Goal: Task Accomplishment & Management: Use online tool/utility

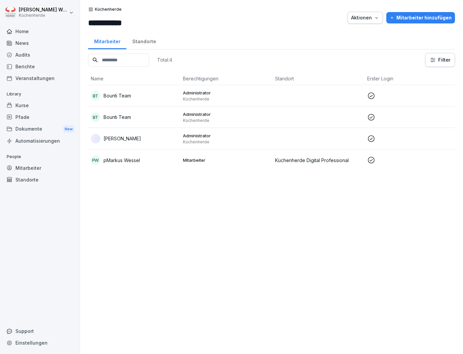
click at [33, 109] on div "Kurse" at bounding box center [39, 106] width 73 height 12
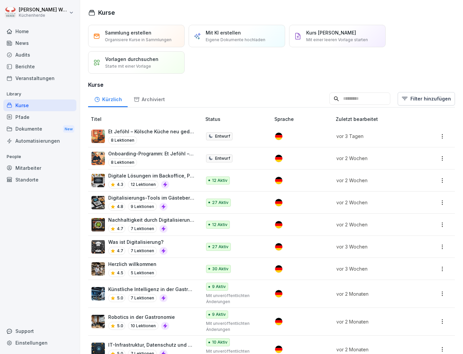
click at [182, 207] on div "4.8 9 Lektionen" at bounding box center [151, 207] width 87 height 8
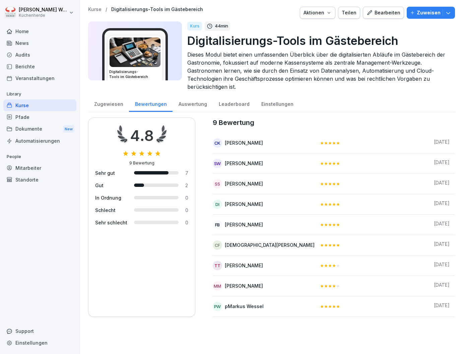
click at [112, 102] on div "Zugewiesen" at bounding box center [108, 103] width 41 height 17
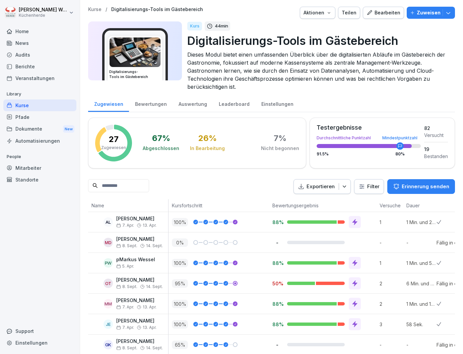
click at [383, 16] on div "Bearbeiten" at bounding box center [384, 12] width 34 height 7
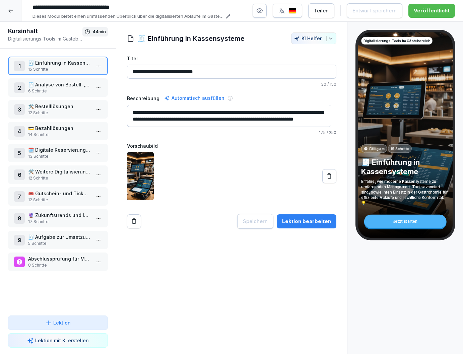
click at [59, 256] on p "Abschlussprüfung für Modul 2" at bounding box center [59, 259] width 62 height 7
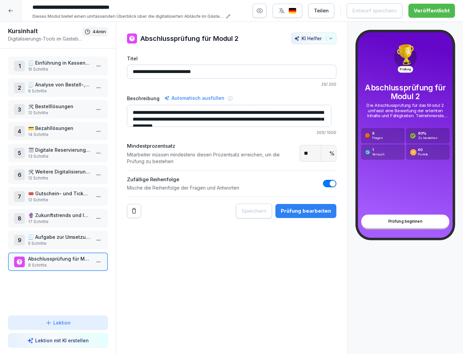
click at [298, 211] on div "Prüfung bearbeiten" at bounding box center [306, 211] width 50 height 7
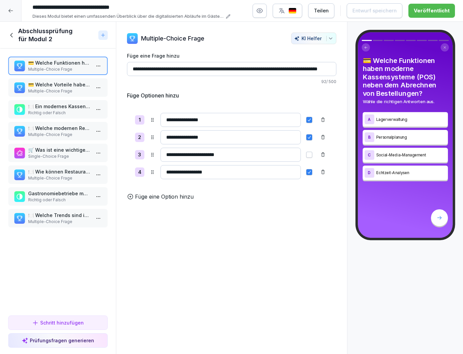
click at [52, 87] on p "💳 Welche Vorteile haben digitale Bezahlmethoden?" at bounding box center [59, 84] width 62 height 7
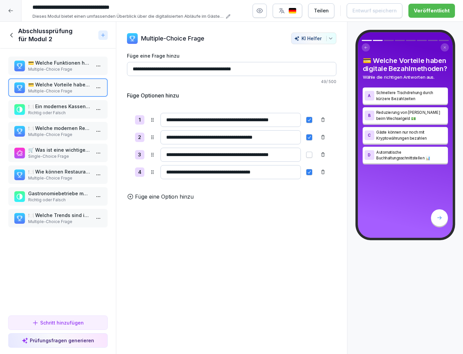
click at [61, 114] on p "Richtig oder Falsch" at bounding box center [59, 113] width 62 height 6
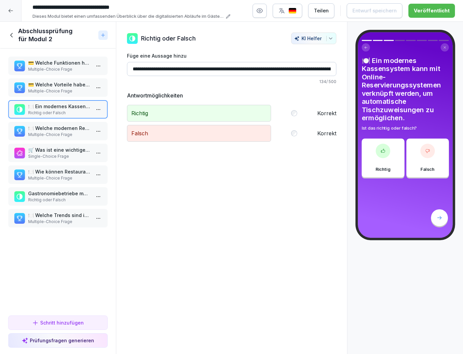
click at [63, 75] on div "💳 Welche Funktionen haben moderne Kassensysteme (POS) neben dem Abrechnen von B…" at bounding box center [58, 181] width 116 height 265
click at [63, 68] on p "Multiple-Choice Frage" at bounding box center [59, 69] width 62 height 6
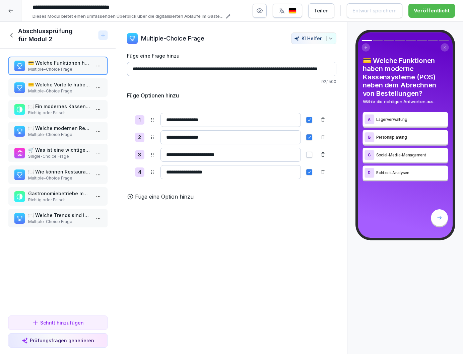
click at [57, 172] on p "🍽️ Wie können Restaurants digitale Gutscheine nutzen?" at bounding box center [59, 171] width 62 height 7
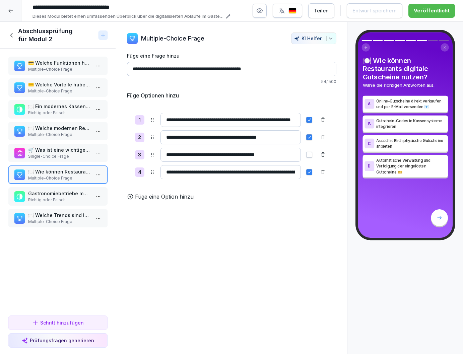
click at [57, 194] on p "Gastronomiebetriebe müssen digitale Bezahlmethoden anbieten, da dies gesetzlich…" at bounding box center [59, 193] width 62 height 7
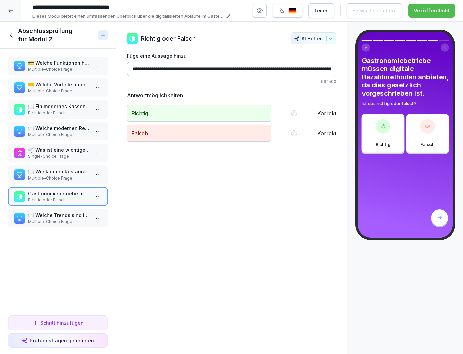
click at [199, 71] on input "**********" at bounding box center [232, 69] width 210 height 14
click at [12, 36] on icon at bounding box center [11, 35] width 7 height 7
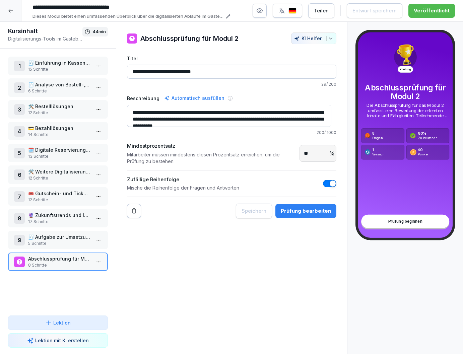
click at [7, 12] on div at bounding box center [10, 10] width 21 height 21
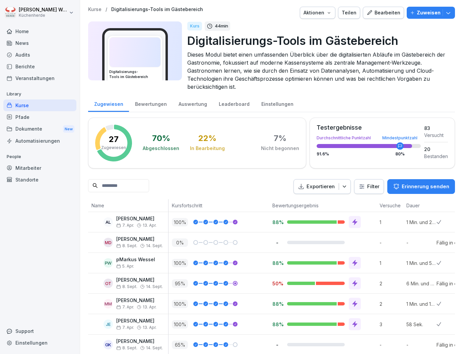
click at [10, 7] on html "[PERSON_NAME] Küchenherde Home News Audits Berichte Veranstaltungen Library Kur…" at bounding box center [231, 177] width 463 height 354
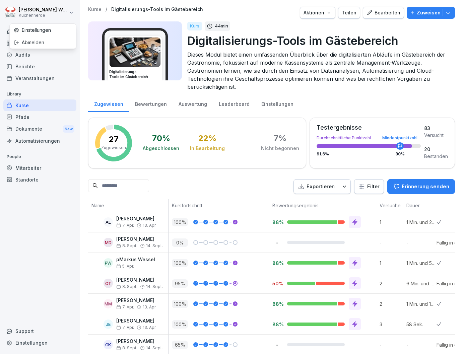
click at [30, 7] on html "[PERSON_NAME] Küchenherde Home News Audits Berichte Veranstaltungen Library Kur…" at bounding box center [231, 177] width 463 height 354
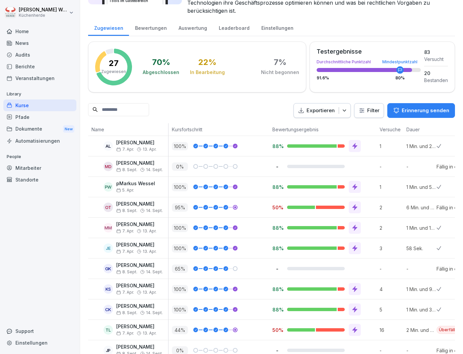
scroll to position [34, 0]
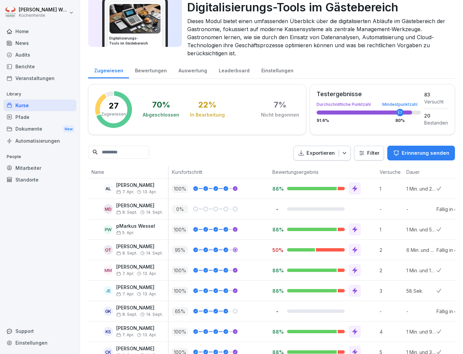
click at [362, 160] on html "[PERSON_NAME] Küchenherde Home News Audits Berichte Veranstaltungen Library Kur…" at bounding box center [231, 177] width 463 height 354
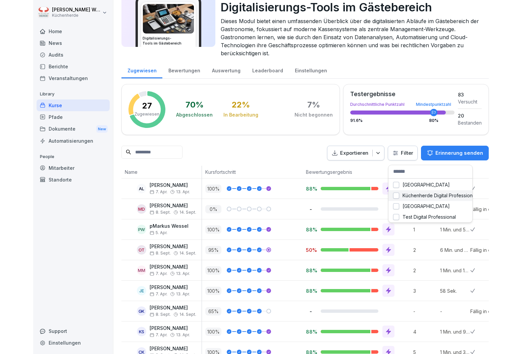
scroll to position [0, 0]
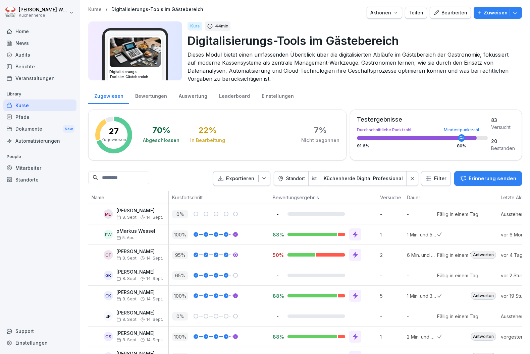
click at [37, 106] on div "Kurse" at bounding box center [39, 106] width 73 height 12
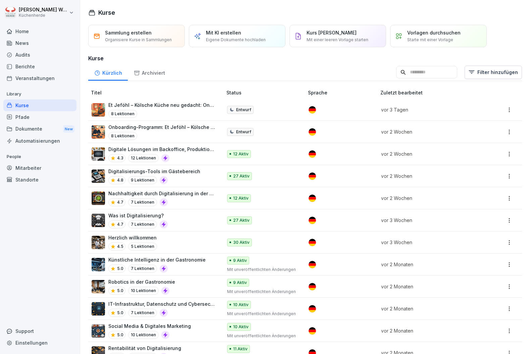
click at [176, 219] on div "Was ist Digitalisierung? 4.7 7 Lektionen" at bounding box center [154, 220] width 124 height 16
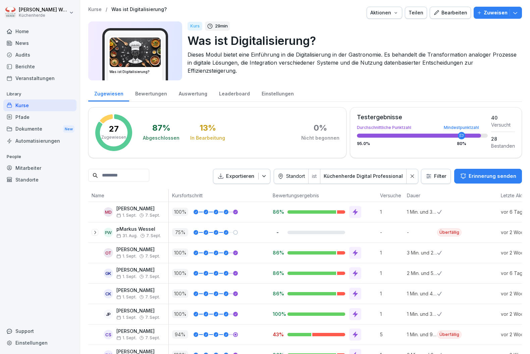
click at [26, 105] on div "Kurse" at bounding box center [39, 106] width 73 height 12
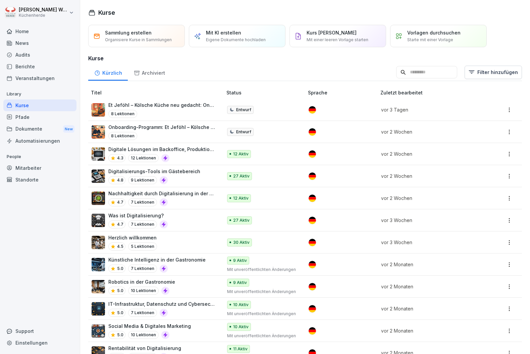
click at [198, 178] on div "Digitalisierungs-Tools im Gästebereich 4.8 9 Lektionen" at bounding box center [154, 176] width 124 height 16
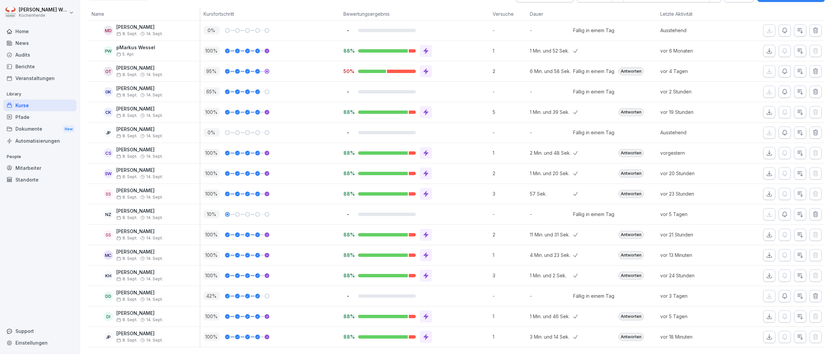
scroll to position [192, 0]
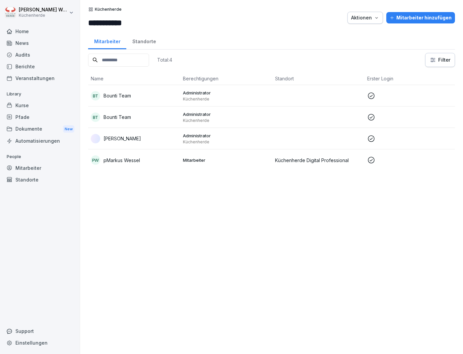
click at [23, 100] on div "Kurse" at bounding box center [39, 106] width 73 height 12
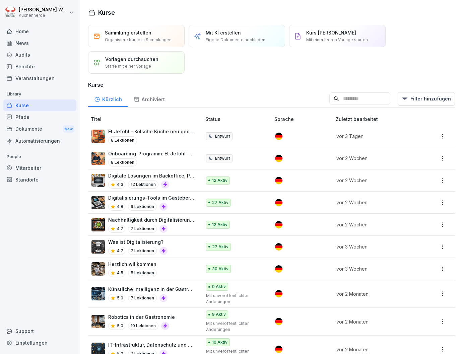
click at [179, 200] on p "Digitalisierungs-Tools im Gästebereich" at bounding box center [151, 197] width 87 height 7
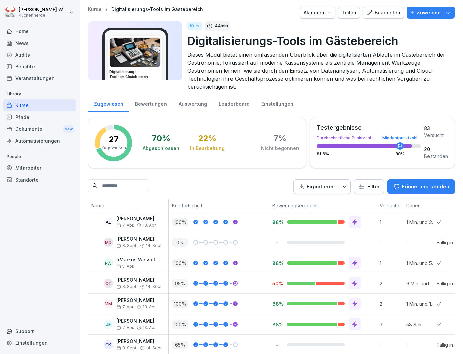
click at [378, 13] on div "Bearbeiten" at bounding box center [384, 12] width 34 height 7
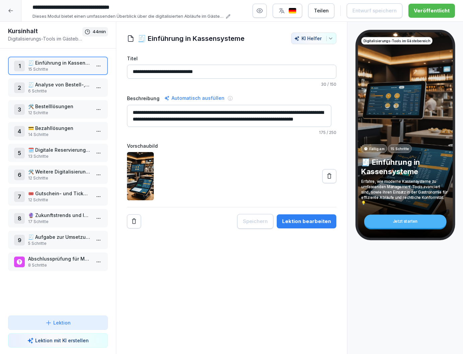
click at [66, 267] on p "8 Schritte" at bounding box center [59, 266] width 62 height 6
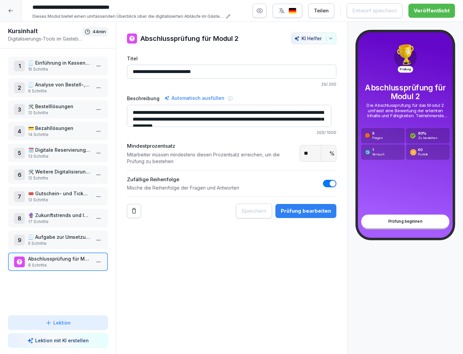
click at [315, 211] on div "Prüfung bearbeiten" at bounding box center [306, 211] width 50 height 7
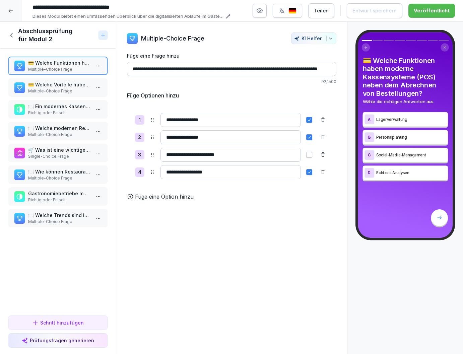
click at [55, 221] on p "Multiple-Choice Frage" at bounding box center [59, 222] width 62 height 6
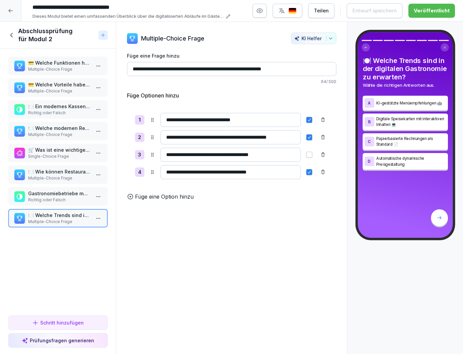
click at [58, 195] on p "Gastronomiebetriebe müssen digitale Bezahlmethoden anbieten, da dies gesetzlich…" at bounding box center [59, 193] width 62 height 7
